Goal: Transaction & Acquisition: Purchase product/service

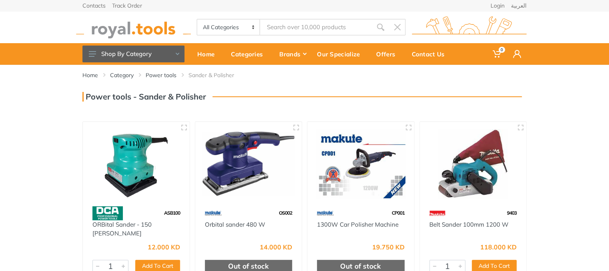
drag, startPoint x: 608, startPoint y: 87, endPoint x: 609, endPoint y: 100, distance: 12.8
click at [609, 100] on html "0" at bounding box center [304, 135] width 609 height 271
click at [242, 177] on img at bounding box center [249, 163] width 92 height 69
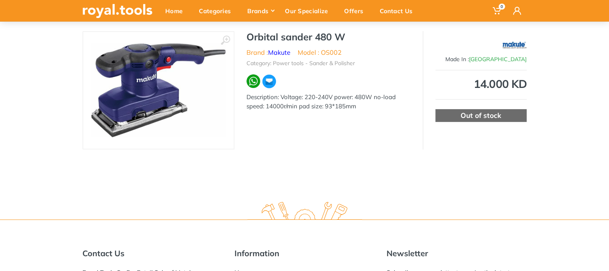
scroll to position [60, 0]
